Goal: Use online tool/utility: Utilize a website feature to perform a specific function

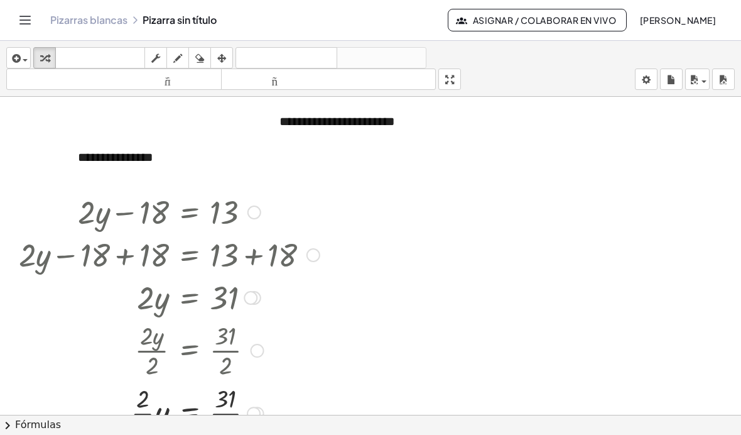
scroll to position [8, 0]
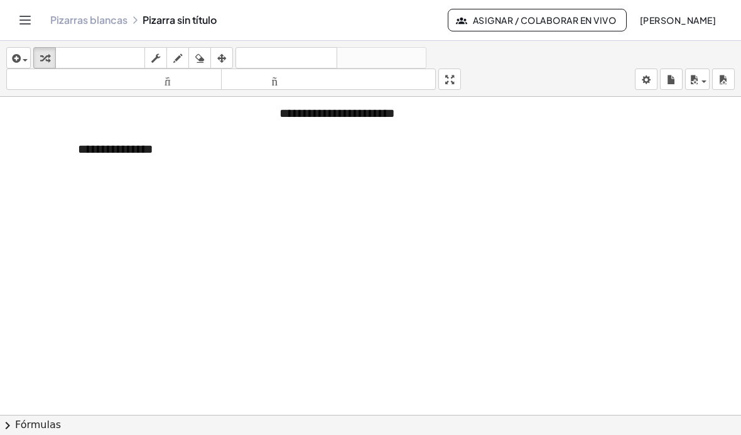
click at [25, 54] on div "button" at bounding box center [18, 57] width 18 height 15
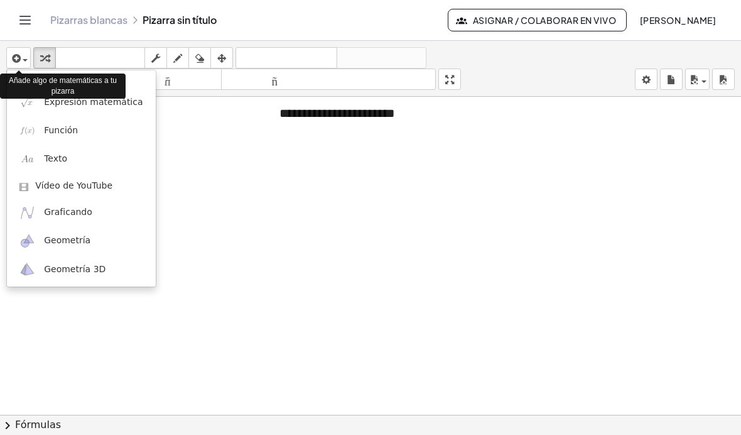
click at [89, 102] on font "Expresión matemática" at bounding box center [93, 102] width 99 height 10
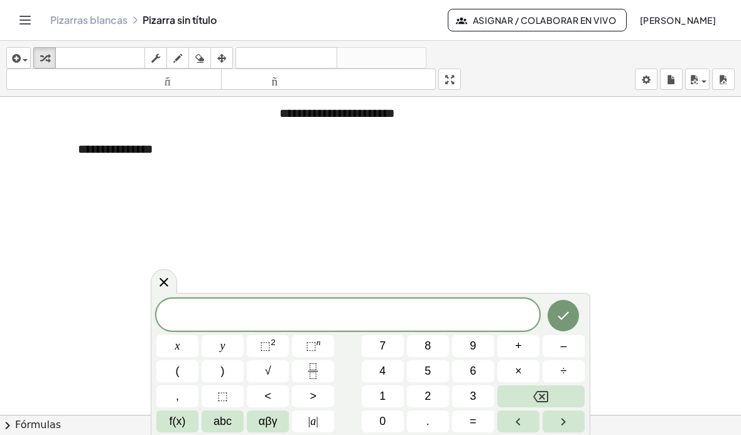
click at [561, 318] on icon "Hecho" at bounding box center [564, 315] width 11 height 8
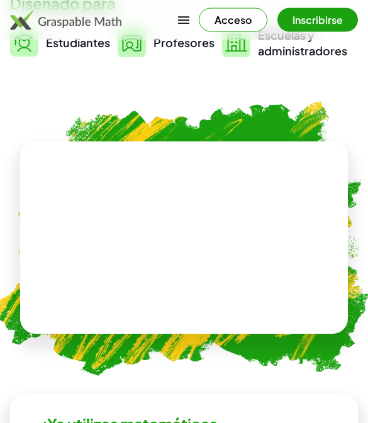
click at [258, 259] on video at bounding box center [184, 238] width 189 height 94
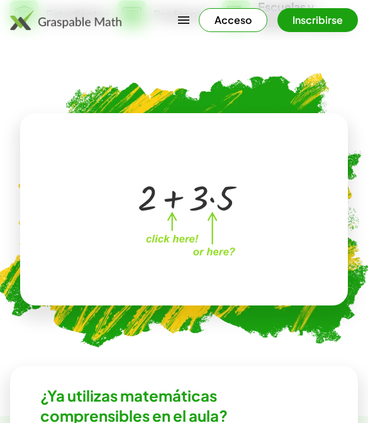
scroll to position [398, 0]
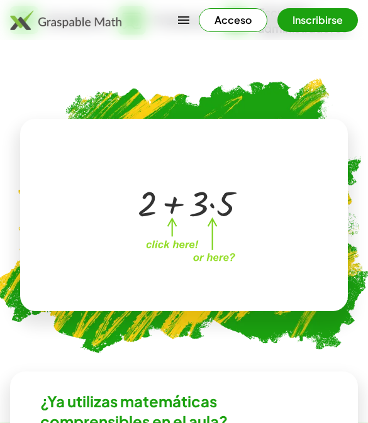
click at [161, 226] on div at bounding box center [186, 202] width 111 height 46
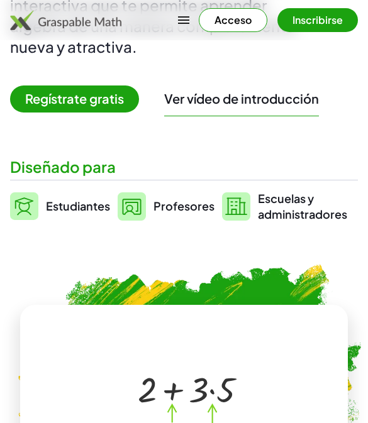
scroll to position [199, 0]
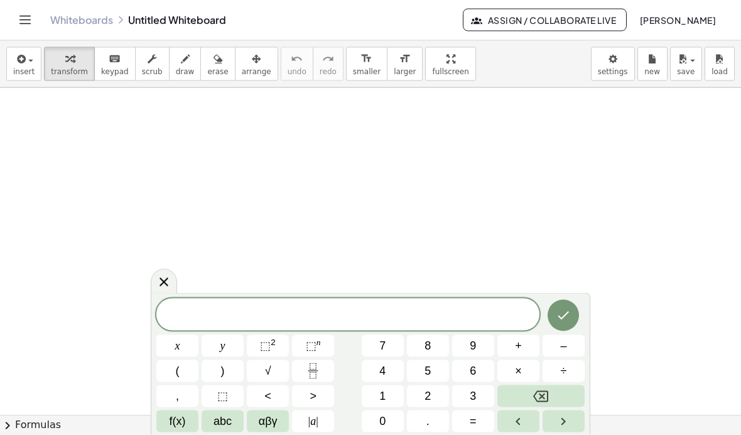
scroll to position [6, 0]
click at [27, 58] on span "button" at bounding box center [27, 60] width 3 height 9
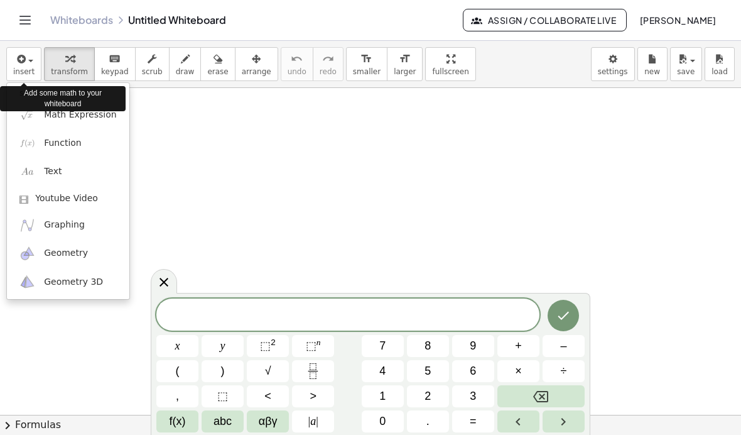
click at [96, 105] on div "Add some math to your whiteboard" at bounding box center [63, 98] width 126 height 31
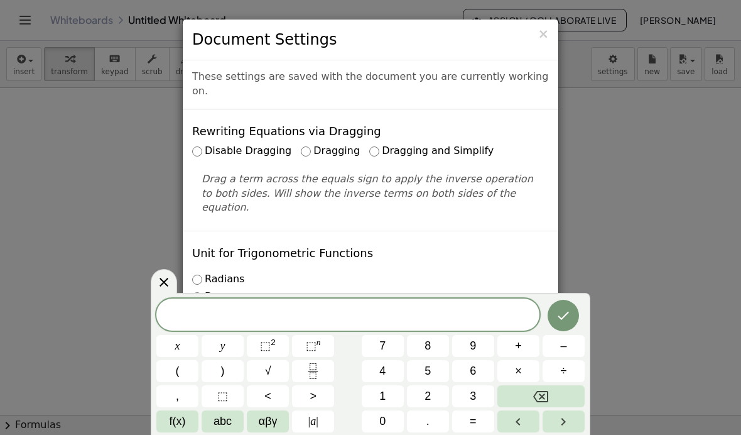
click at [367, 158] on div "× Document Settings These settings are saved with the document you are currentl…" at bounding box center [370, 217] width 741 height 435
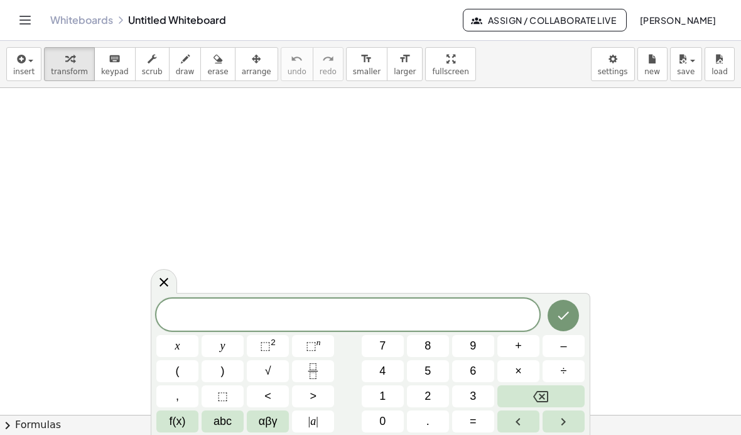
click at [367, 397] on button "2" at bounding box center [428, 396] width 42 height 22
click at [232, 422] on span "abc" at bounding box center [223, 421] width 18 height 17
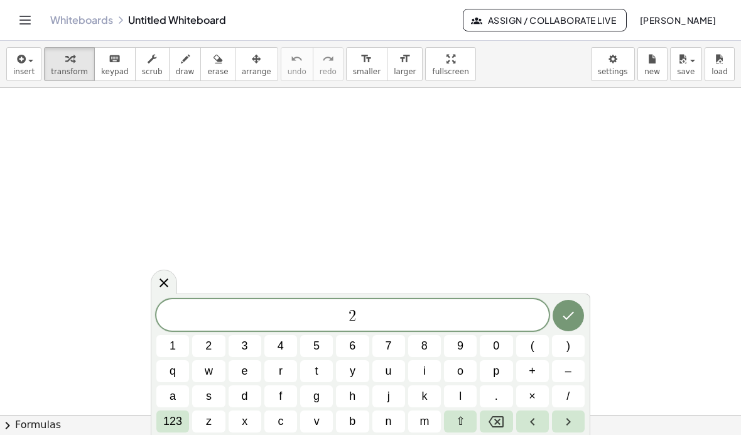
click at [360, 373] on button "y" at bounding box center [352, 371] width 33 height 22
click at [174, 422] on span "123" at bounding box center [172, 421] width 19 height 17
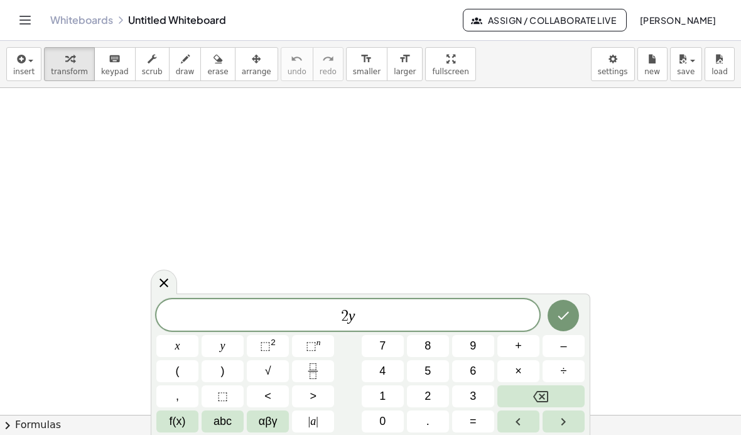
click at [367, 345] on span "–" at bounding box center [564, 345] width 6 height 17
click at [367, 394] on button "1" at bounding box center [383, 396] width 42 height 22
click at [367, 415] on span "0" at bounding box center [383, 421] width 6 height 17
click at [367, 418] on button "=" at bounding box center [473, 421] width 42 height 22
click at [367, 371] on button "4" at bounding box center [383, 371] width 42 height 22
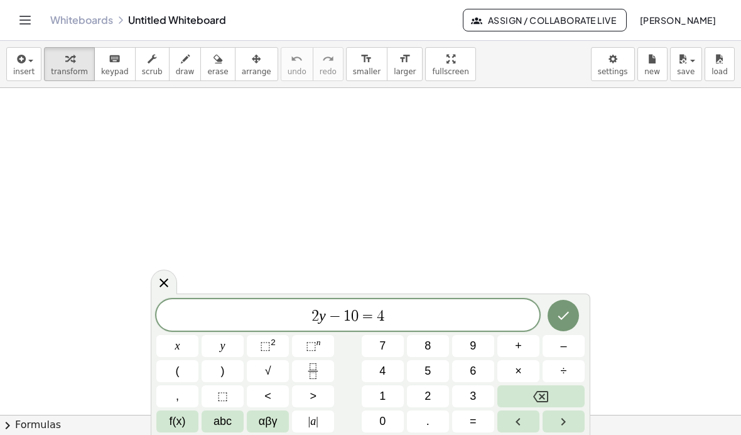
click at [367, 413] on span "0" at bounding box center [383, 421] width 6 height 17
click at [367, 322] on button "Done" at bounding box center [563, 315] width 31 height 31
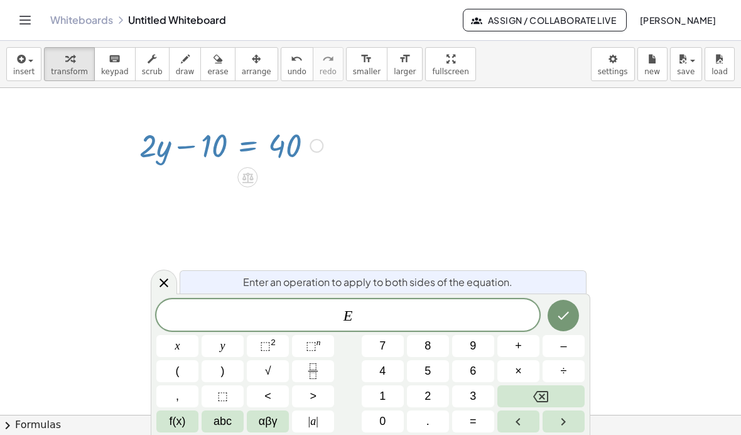
click at [168, 282] on icon at bounding box center [163, 282] width 15 height 15
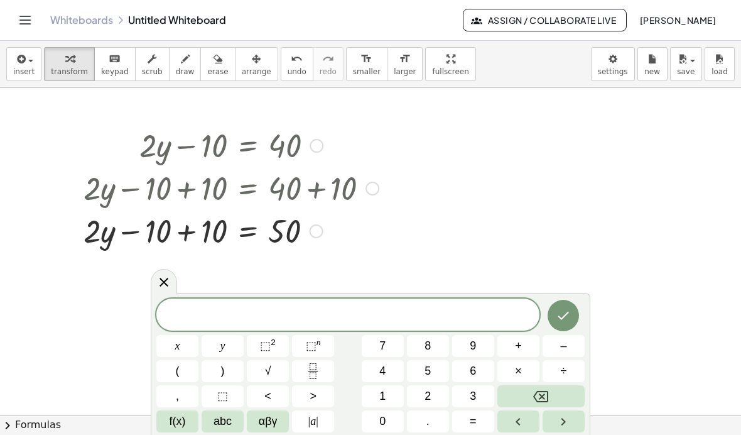
click at [206, 187] on div at bounding box center [231, 187] width 308 height 43
click at [206, 186] on div at bounding box center [231, 187] width 308 height 43
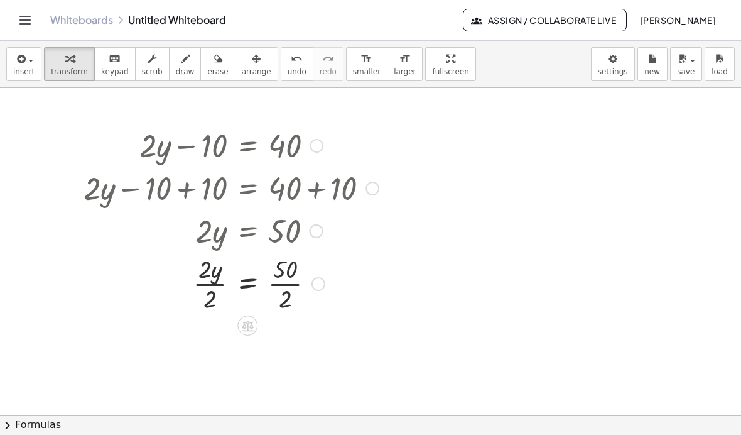
click at [290, 240] on div at bounding box center [232, 230] width 304 height 43
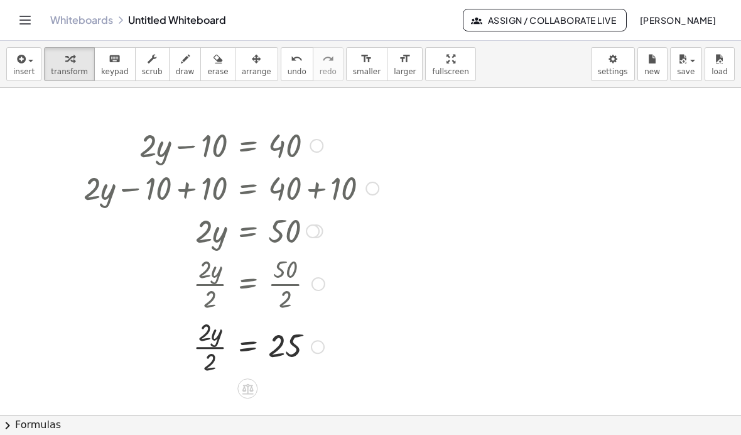
click at [216, 282] on div at bounding box center [231, 282] width 309 height 63
click at [222, 293] on div at bounding box center [231, 282] width 309 height 63
click at [217, 292] on div at bounding box center [231, 282] width 309 height 63
click at [217, 291] on div at bounding box center [231, 282] width 309 height 63
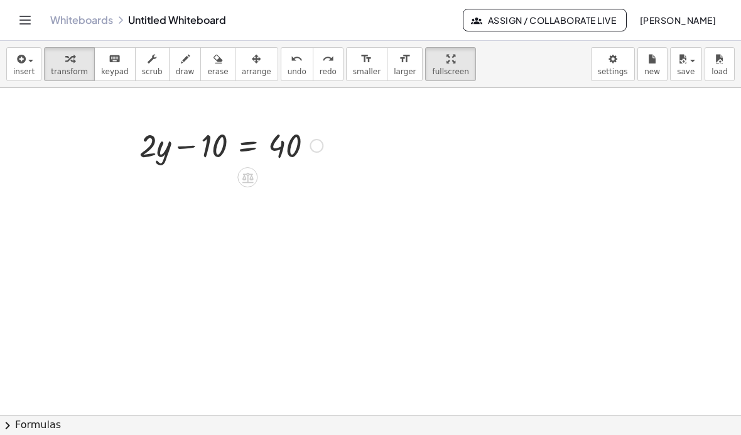
click at [25, 74] on button "insert" at bounding box center [23, 64] width 35 height 34
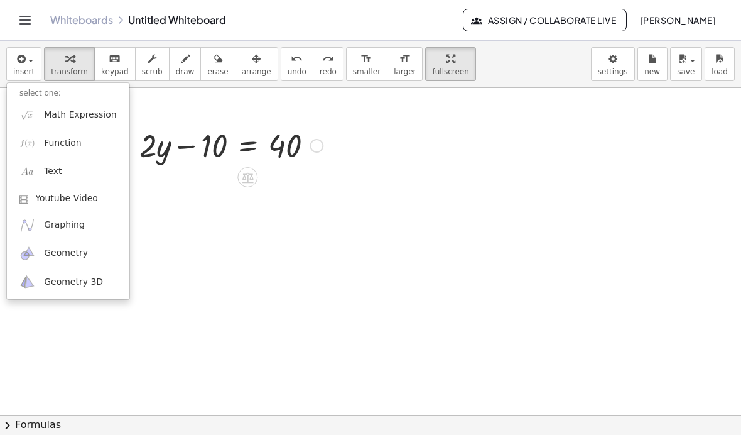
click at [114, 60] on div at bounding box center [370, 217] width 741 height 435
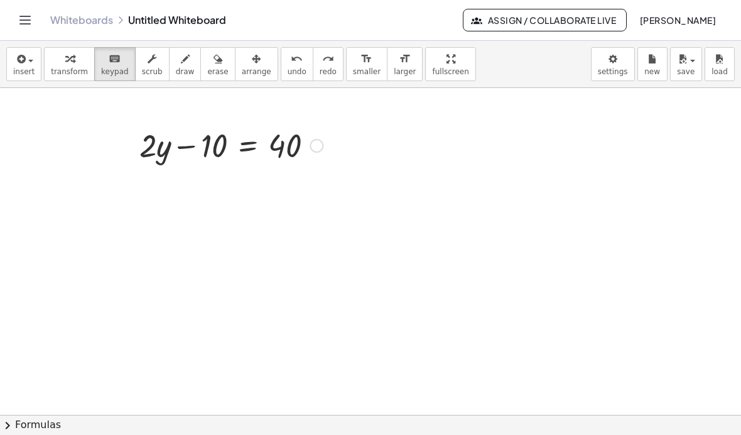
click at [26, 59] on div "button" at bounding box center [23, 58] width 21 height 15
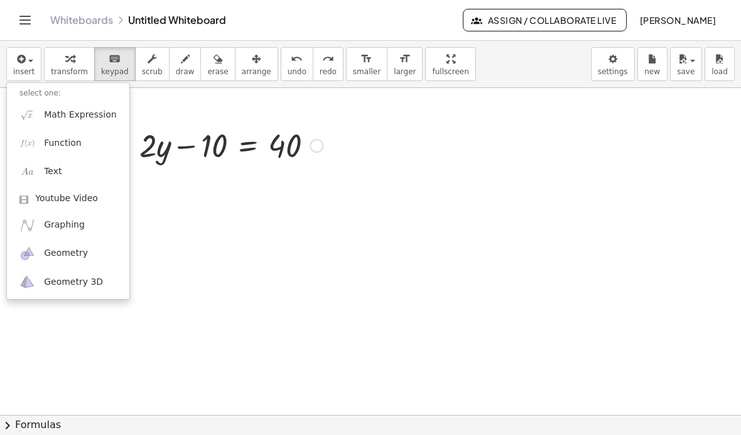
click at [103, 109] on span "Math Expression" at bounding box center [80, 115] width 72 height 13
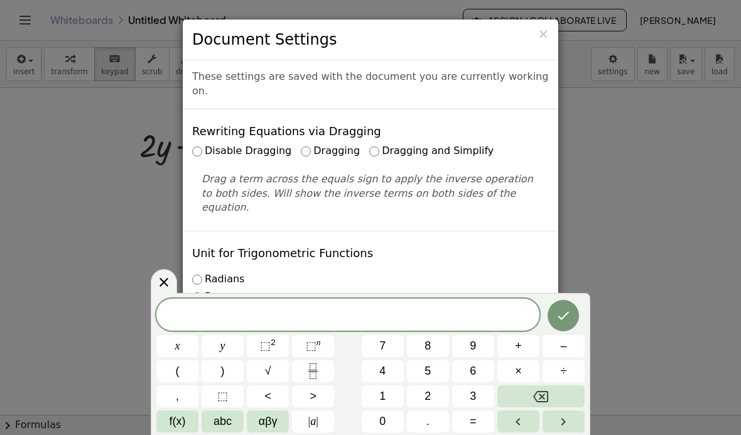
click at [367, 113] on div "× Document Settings These settings are saved with the document you are currentl…" at bounding box center [370, 217] width 741 height 435
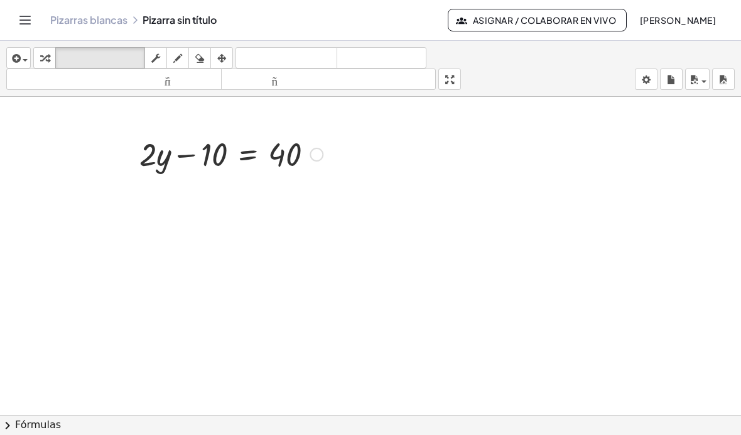
scroll to position [0, 0]
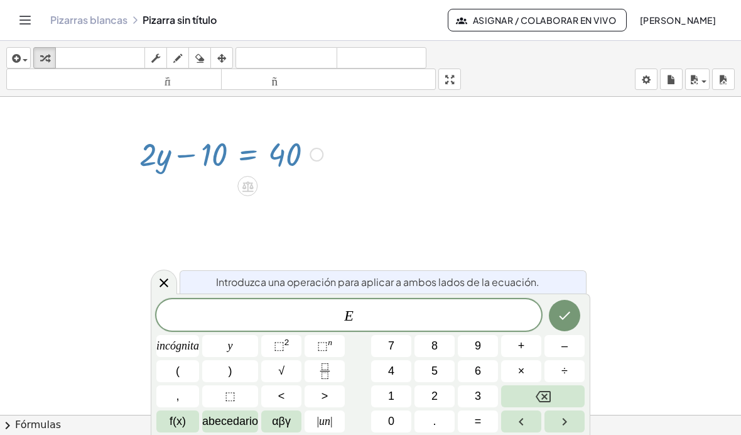
click at [367, 306] on button "Hecho" at bounding box center [564, 315] width 31 height 31
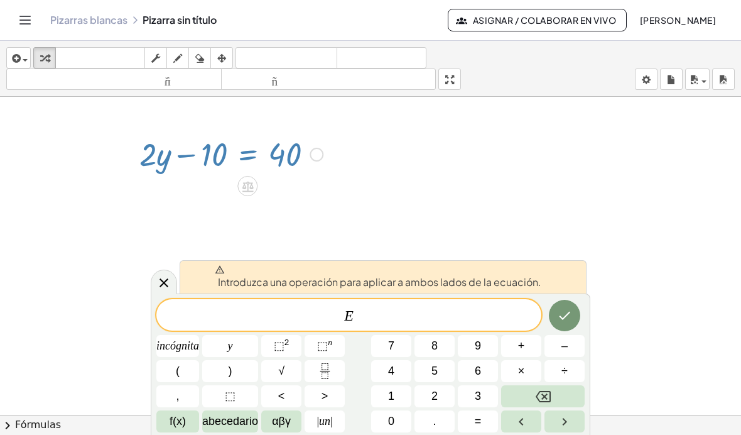
click at [367, 311] on icon "Hecho" at bounding box center [564, 315] width 15 height 15
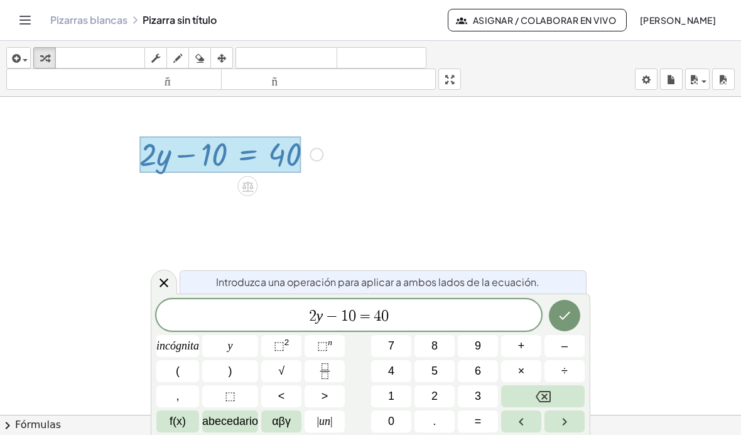
click at [173, 276] on div at bounding box center [164, 282] width 26 height 25
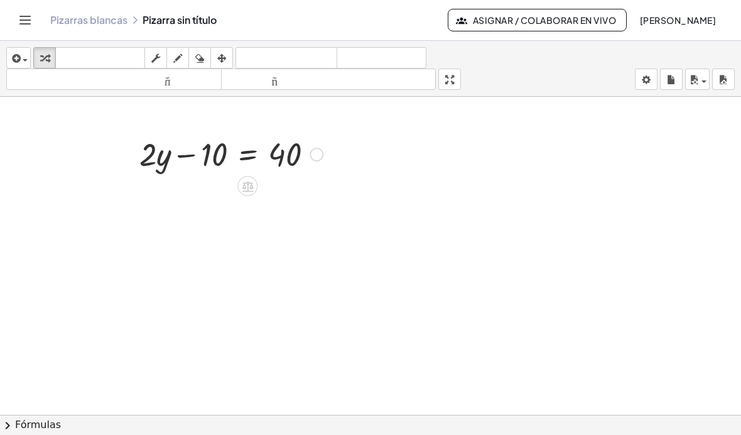
click at [251, 177] on div at bounding box center [248, 186] width 20 height 20
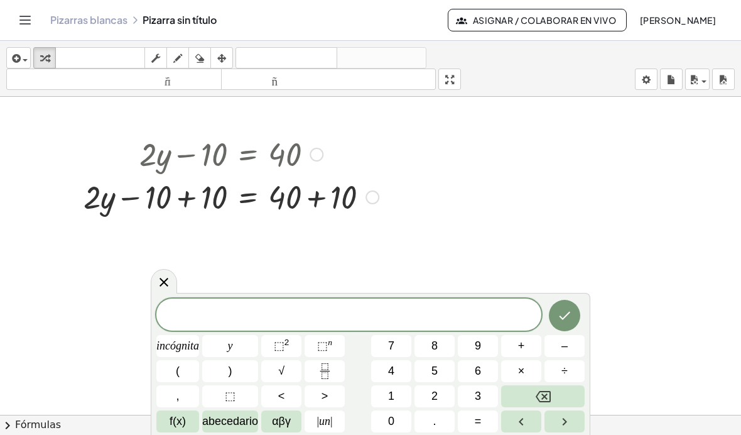
click at [167, 277] on icon at bounding box center [163, 282] width 15 height 15
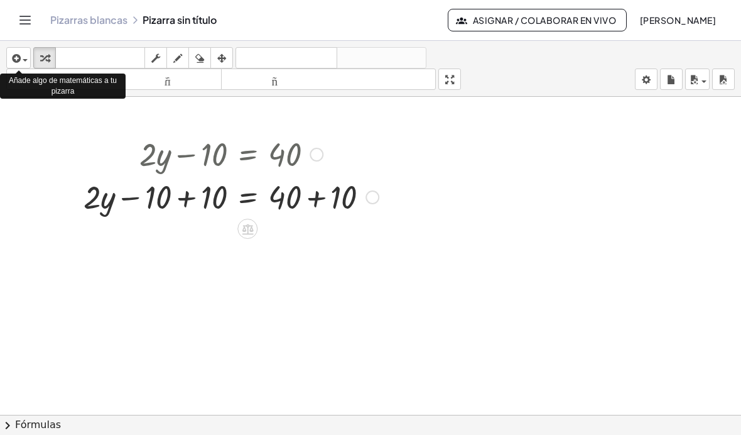
click at [28, 23] on icon "Cambiar navegación" at bounding box center [25, 20] width 15 height 15
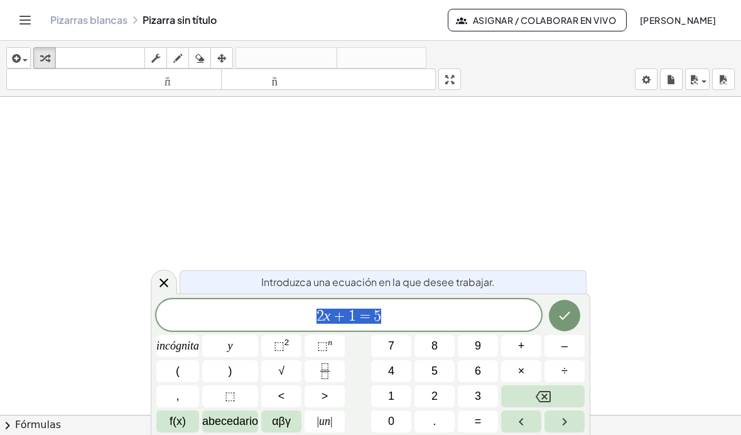
click at [569, 316] on icon "Hecho" at bounding box center [564, 315] width 15 height 15
click at [569, 309] on icon "Hecho" at bounding box center [564, 315] width 15 height 15
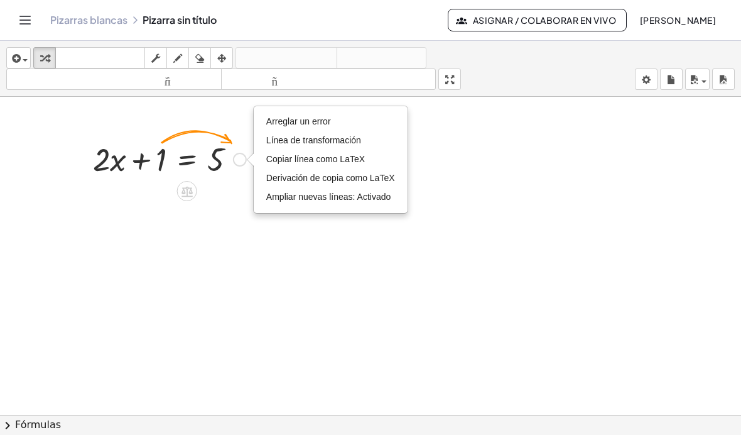
click at [335, 206] on li "Ampliar nuevas líneas: Activado" at bounding box center [330, 197] width 135 height 19
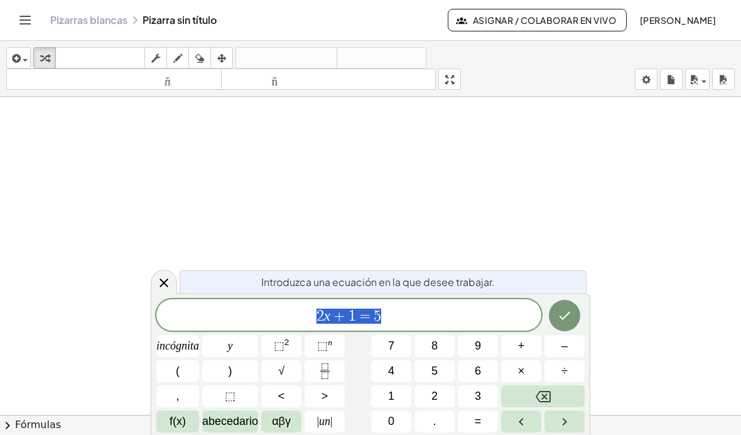
click at [576, 318] on button "Hecho" at bounding box center [564, 315] width 31 height 31
click at [566, 309] on icon "Hecho" at bounding box center [564, 315] width 15 height 15
